Goal: Manage account settings

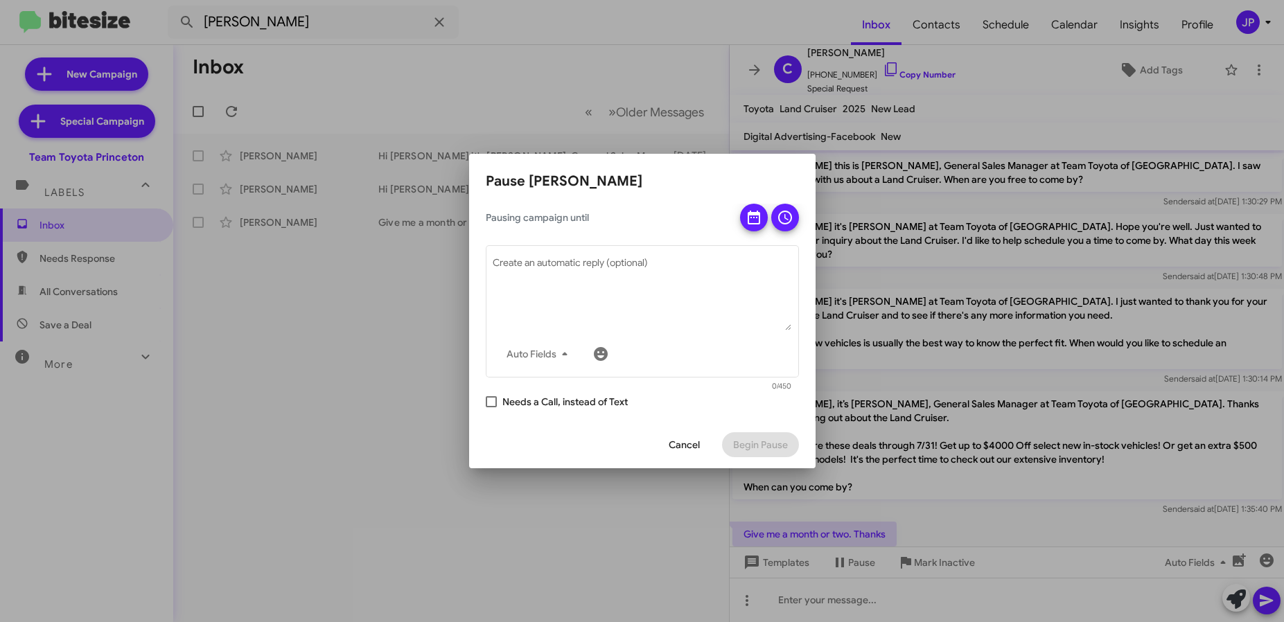
scroll to position [23, 0]
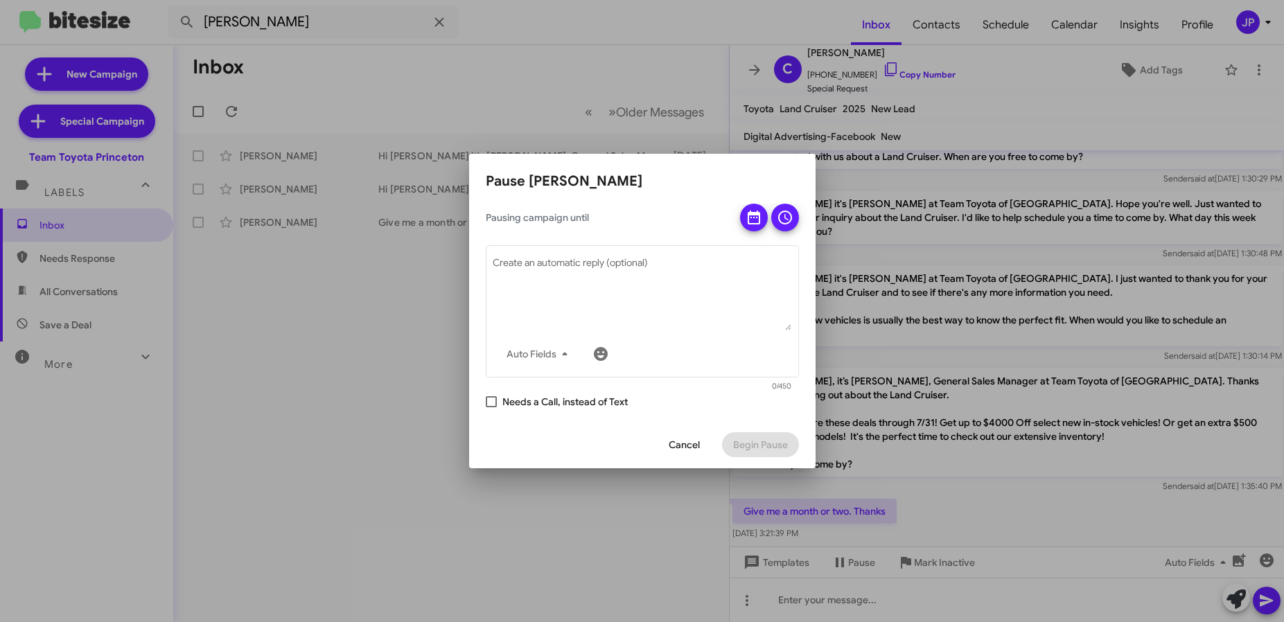
click at [663, 80] on div at bounding box center [642, 311] width 1284 height 622
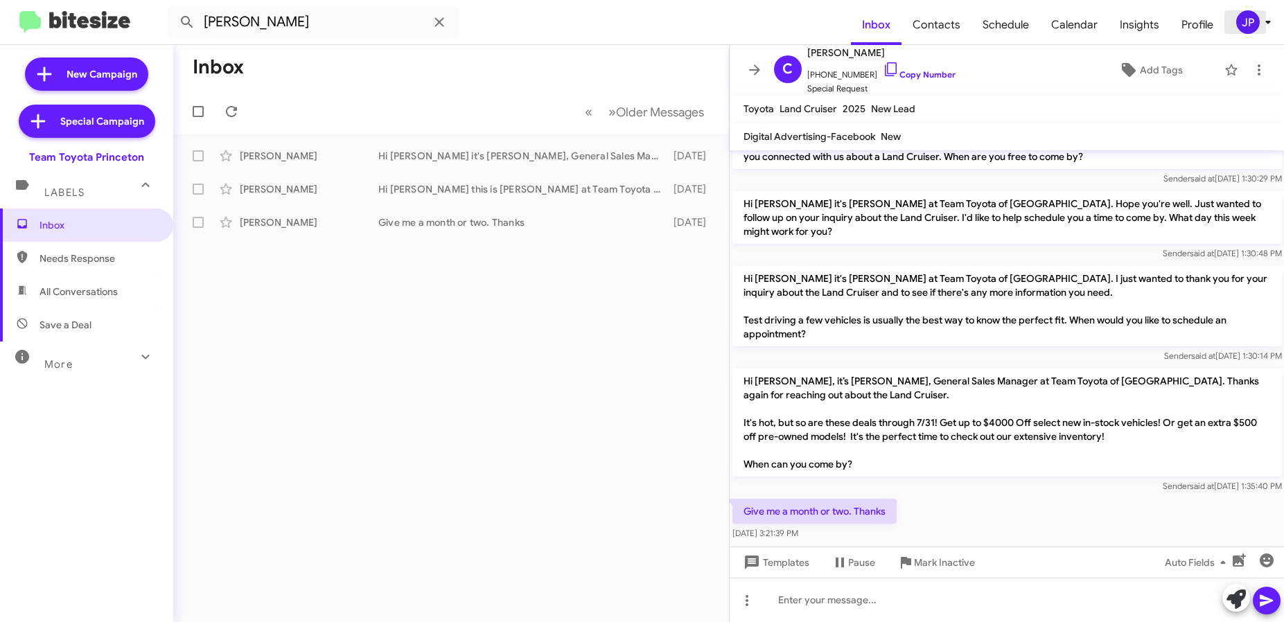
click at [1229, 19] on button "JP" at bounding box center [1246, 22] width 44 height 24
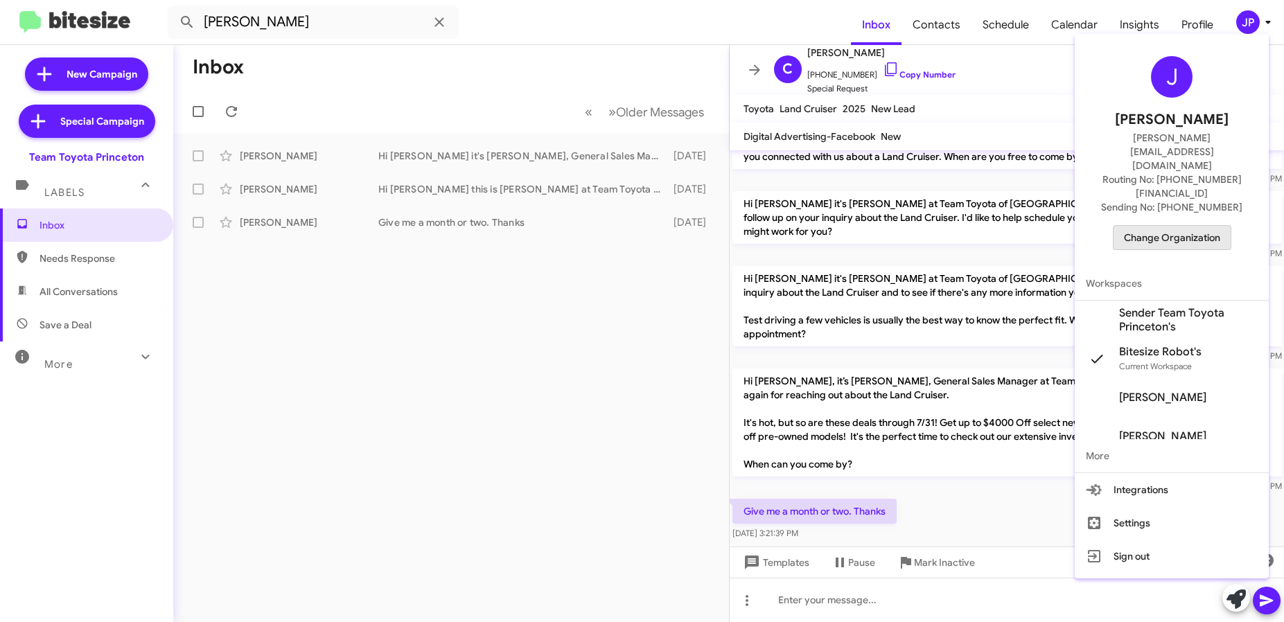
click at [1199, 226] on span "Change Organization" at bounding box center [1172, 238] width 96 height 24
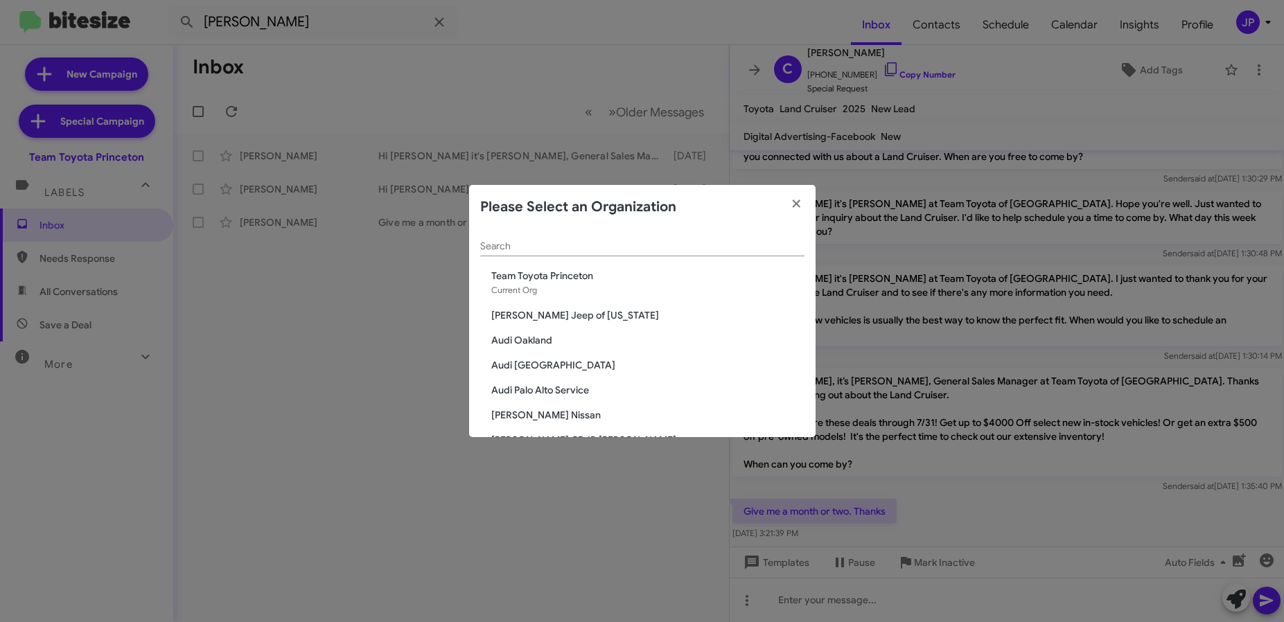
click at [546, 321] on span "[PERSON_NAME] Jeep of [US_STATE]" at bounding box center [647, 315] width 313 height 14
